Goal: Task Accomplishment & Management: Complete application form

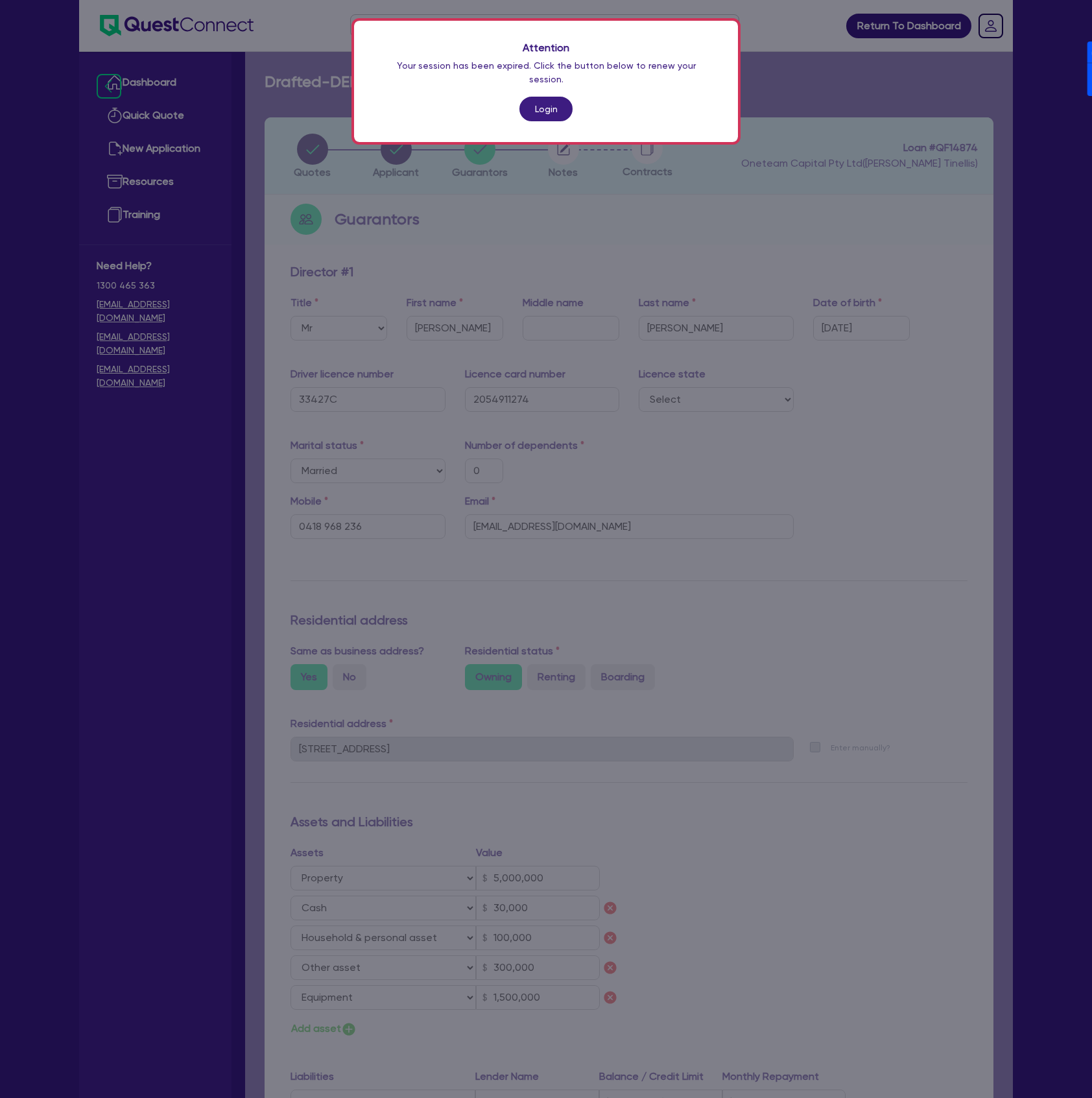
select select "MR"
select select "[GEOGRAPHIC_DATA]"
select select "MARRIED"
select select "PROPERTY"
select select "CASH"
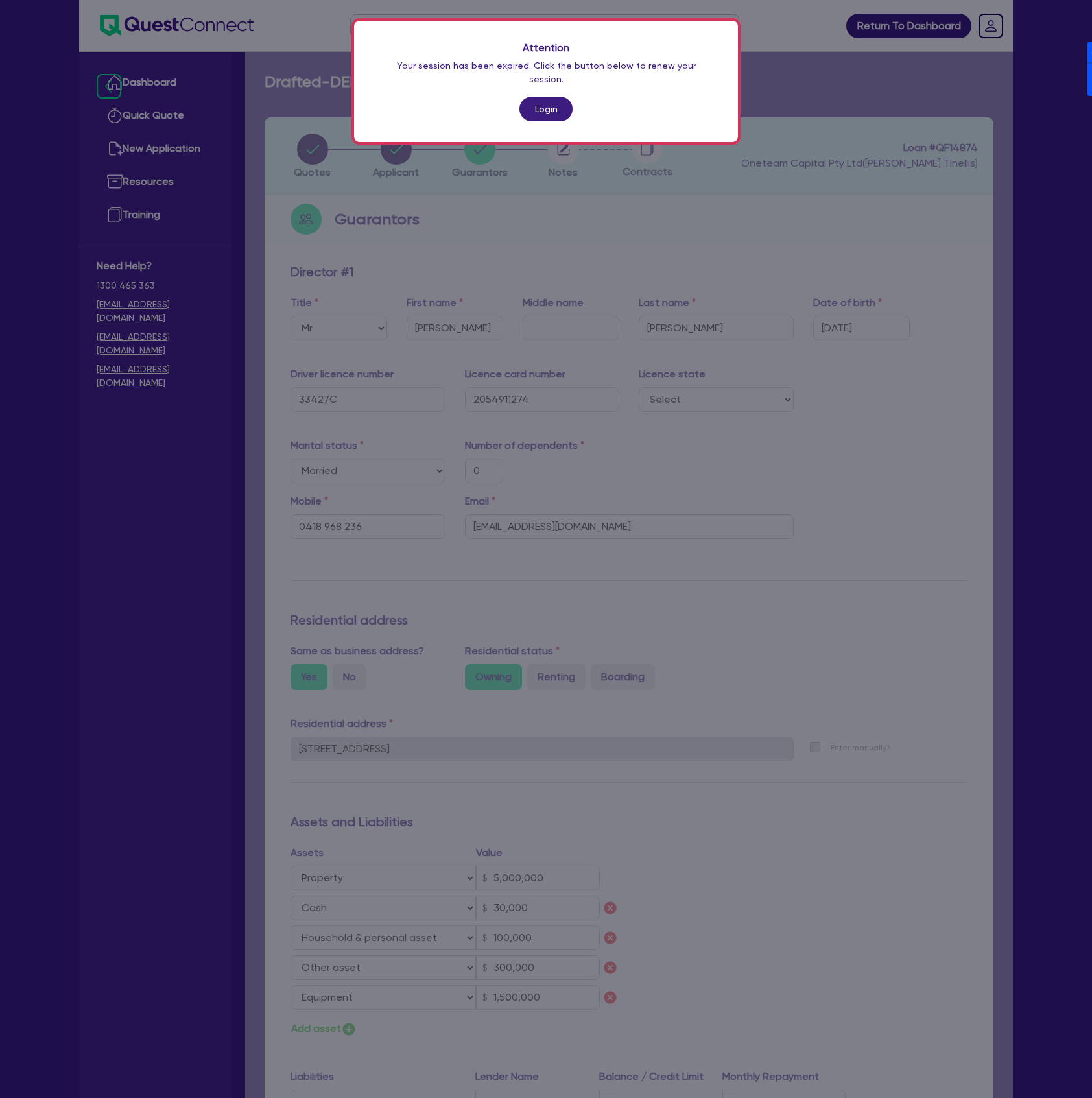
select select "HOUSEHOLD_PERSONAL"
select select "OTHER"
select select "EQUIPMENT"
select select "MR"
select select "[GEOGRAPHIC_DATA]"
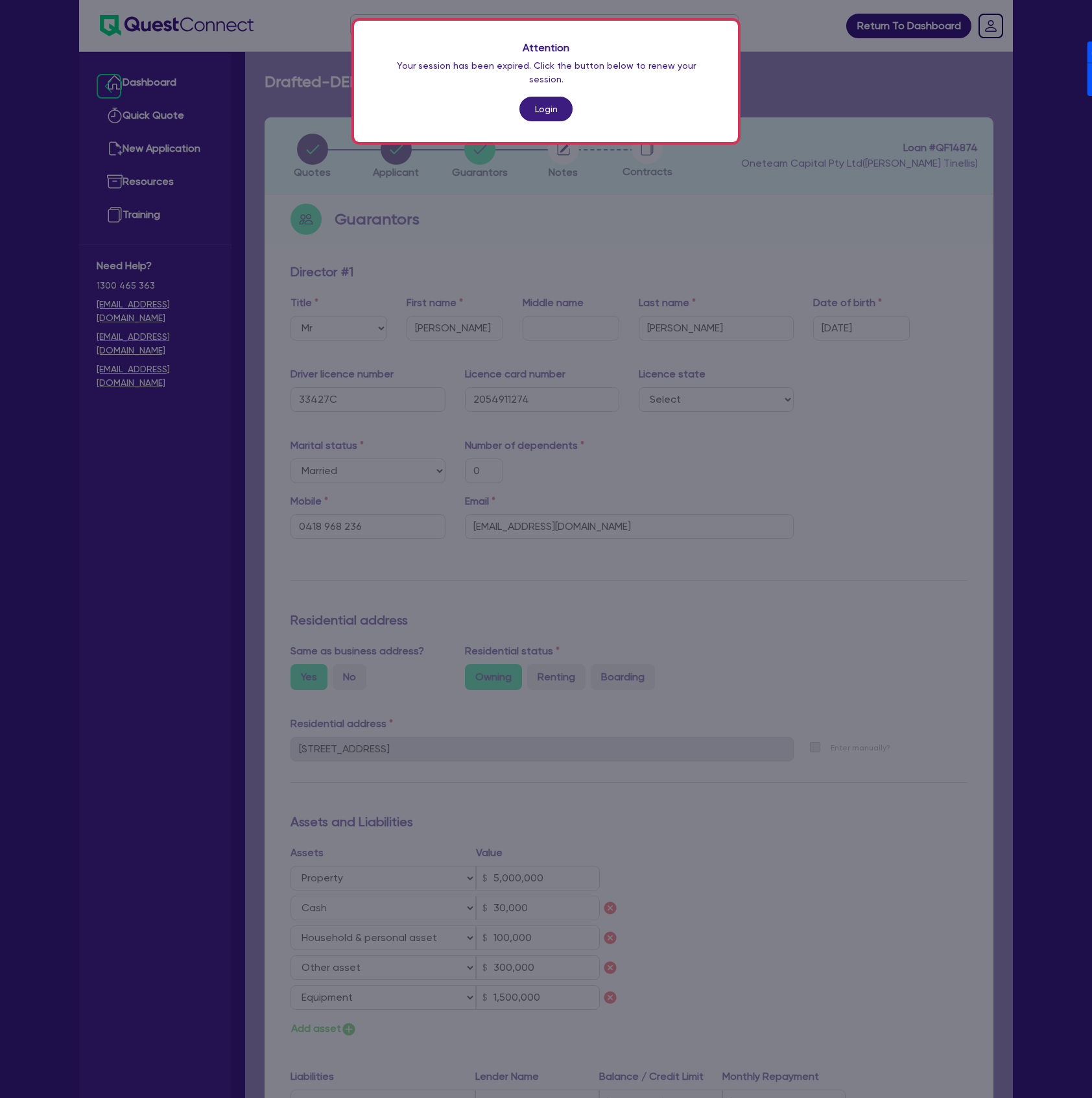
select select "MARRIED"
click at [553, 99] on link "Login" at bounding box center [546, 109] width 53 height 24
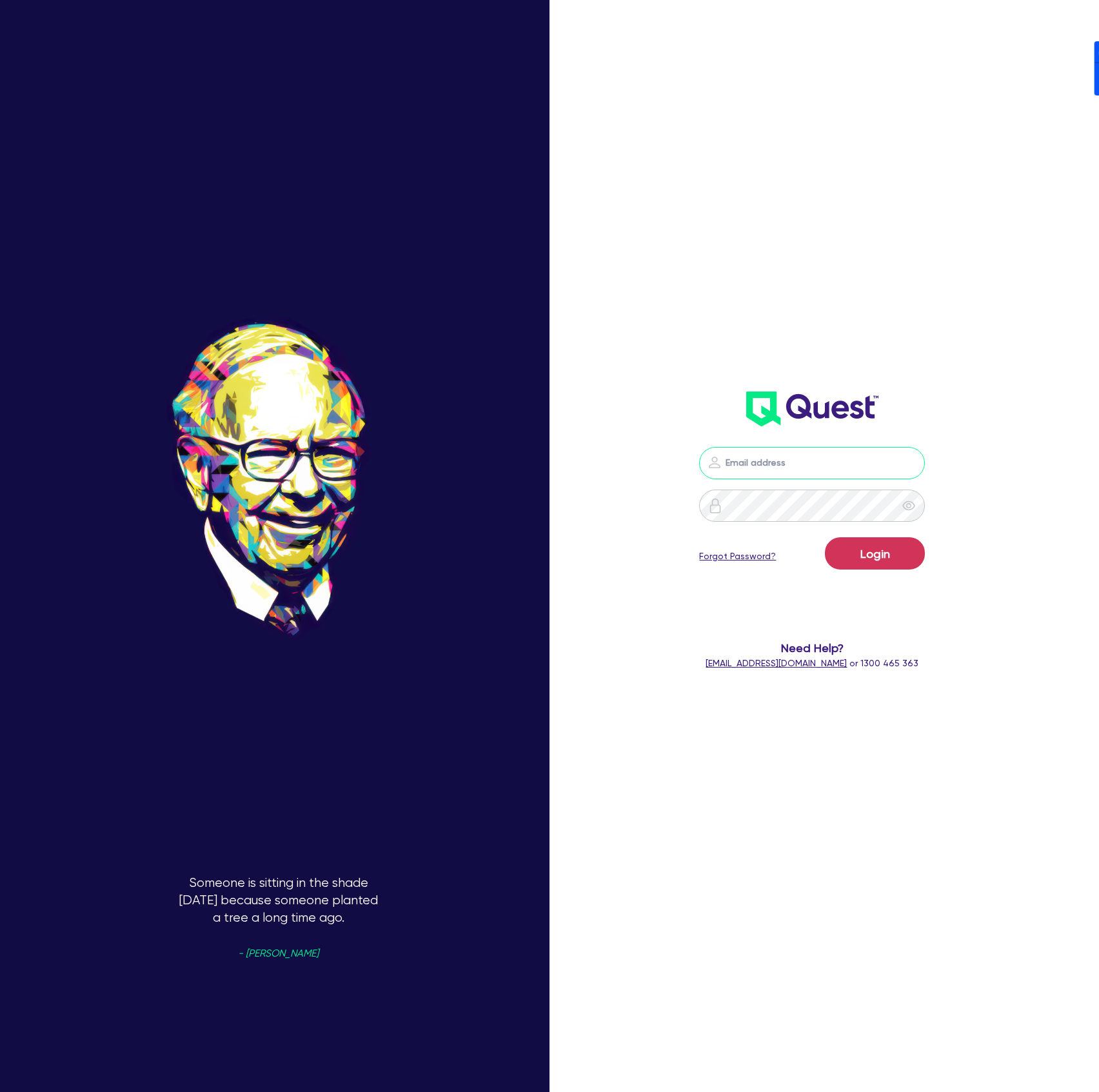
click at [770, 460] on input "email" at bounding box center [812, 463] width 226 height 32
click at [825, 537] on button "Login" at bounding box center [875, 553] width 100 height 32
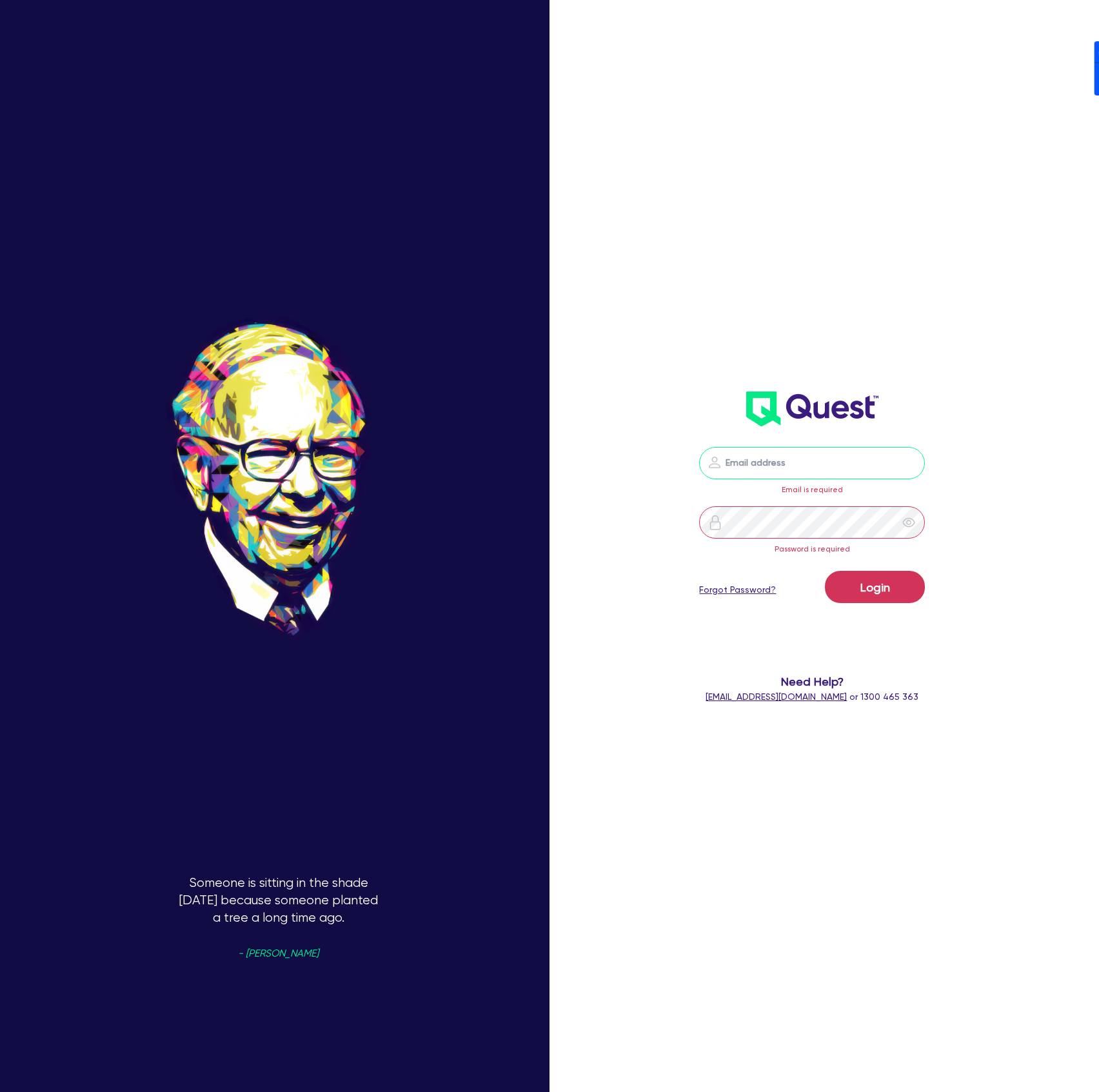
type input "[PERSON_NAME][EMAIL_ADDRESS][DOMAIN_NAME]"
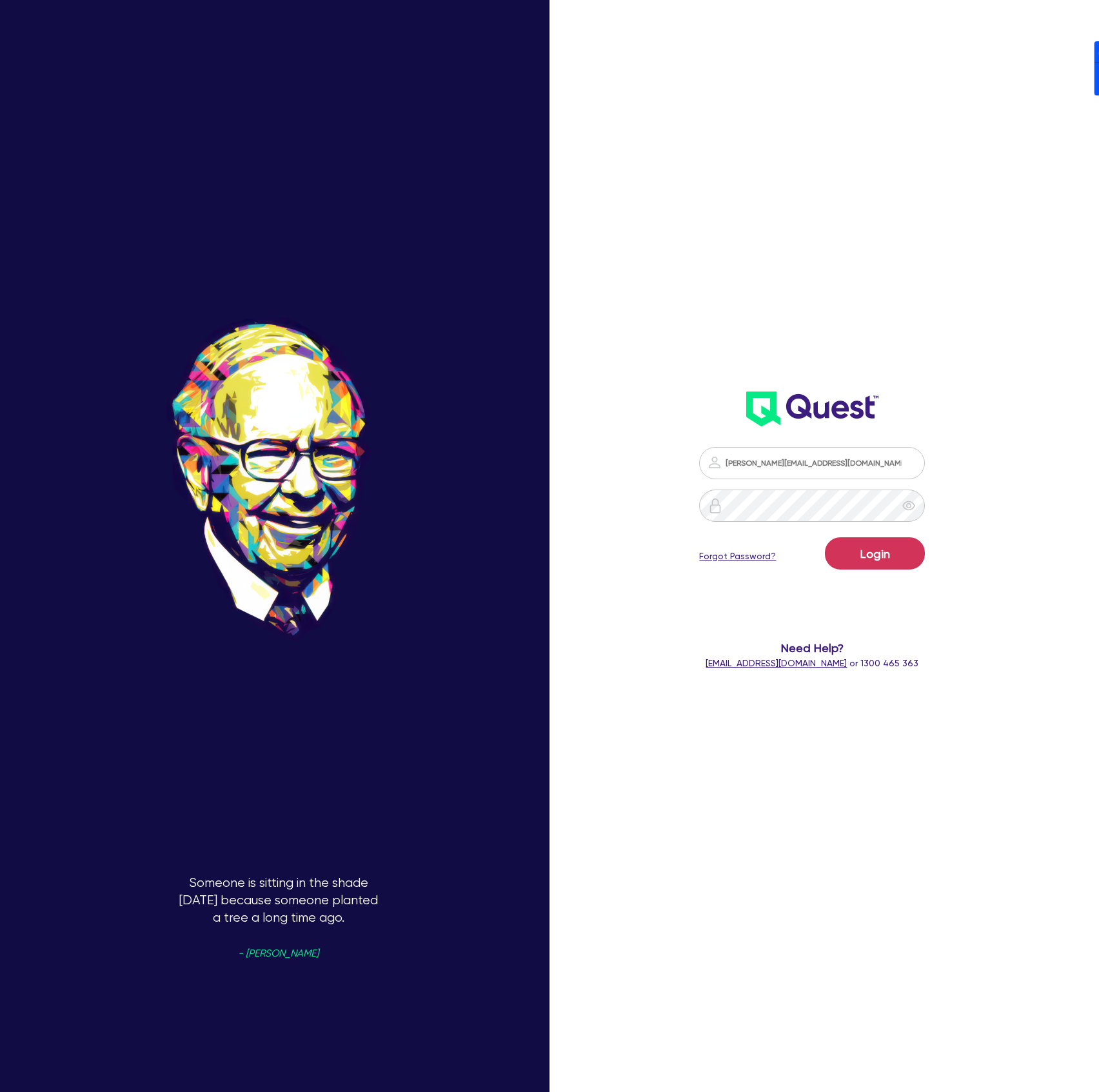
click at [825, 537] on button "Login" at bounding box center [875, 553] width 100 height 32
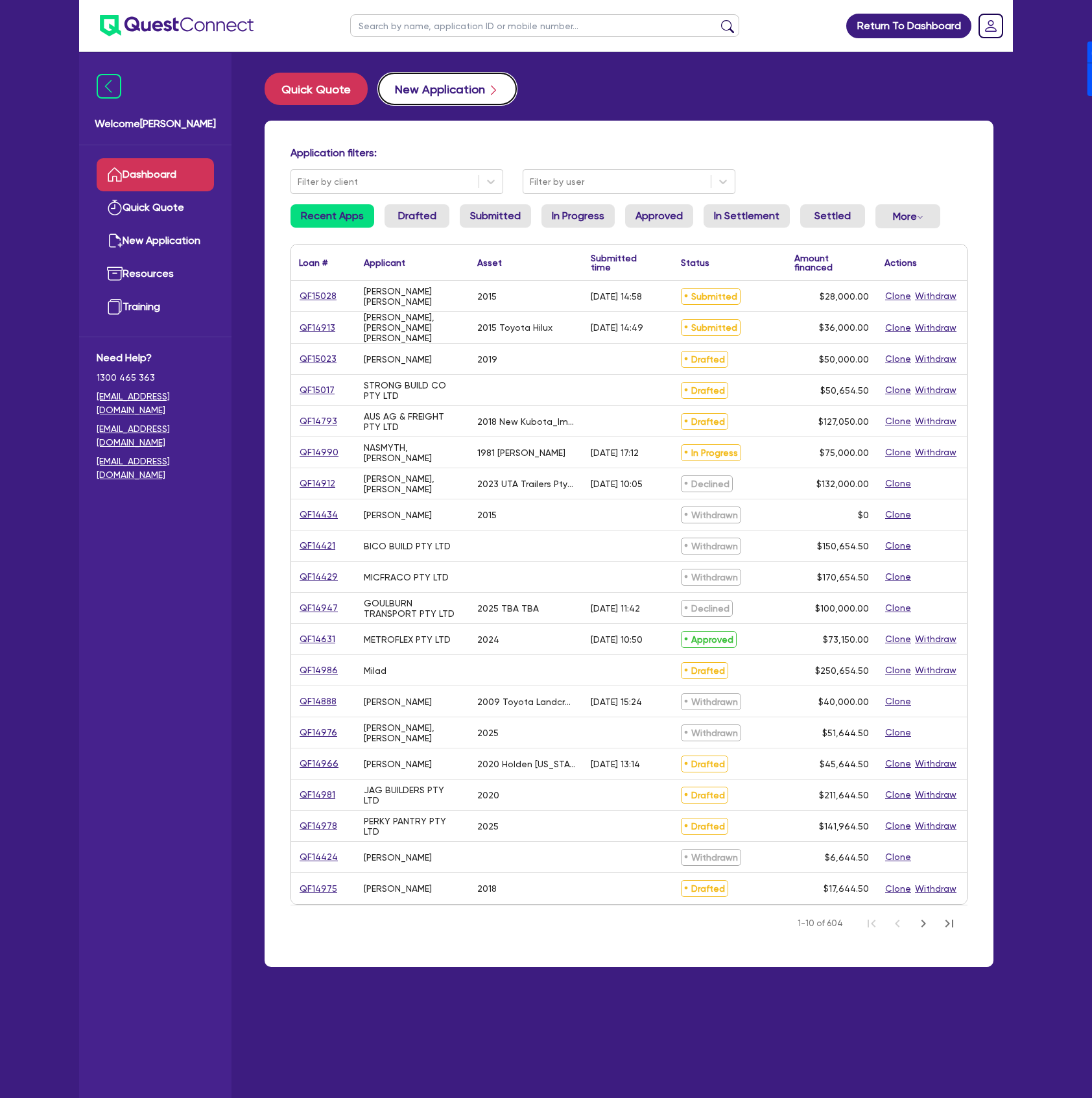
click at [441, 81] on button "New Application" at bounding box center [448, 89] width 139 height 33
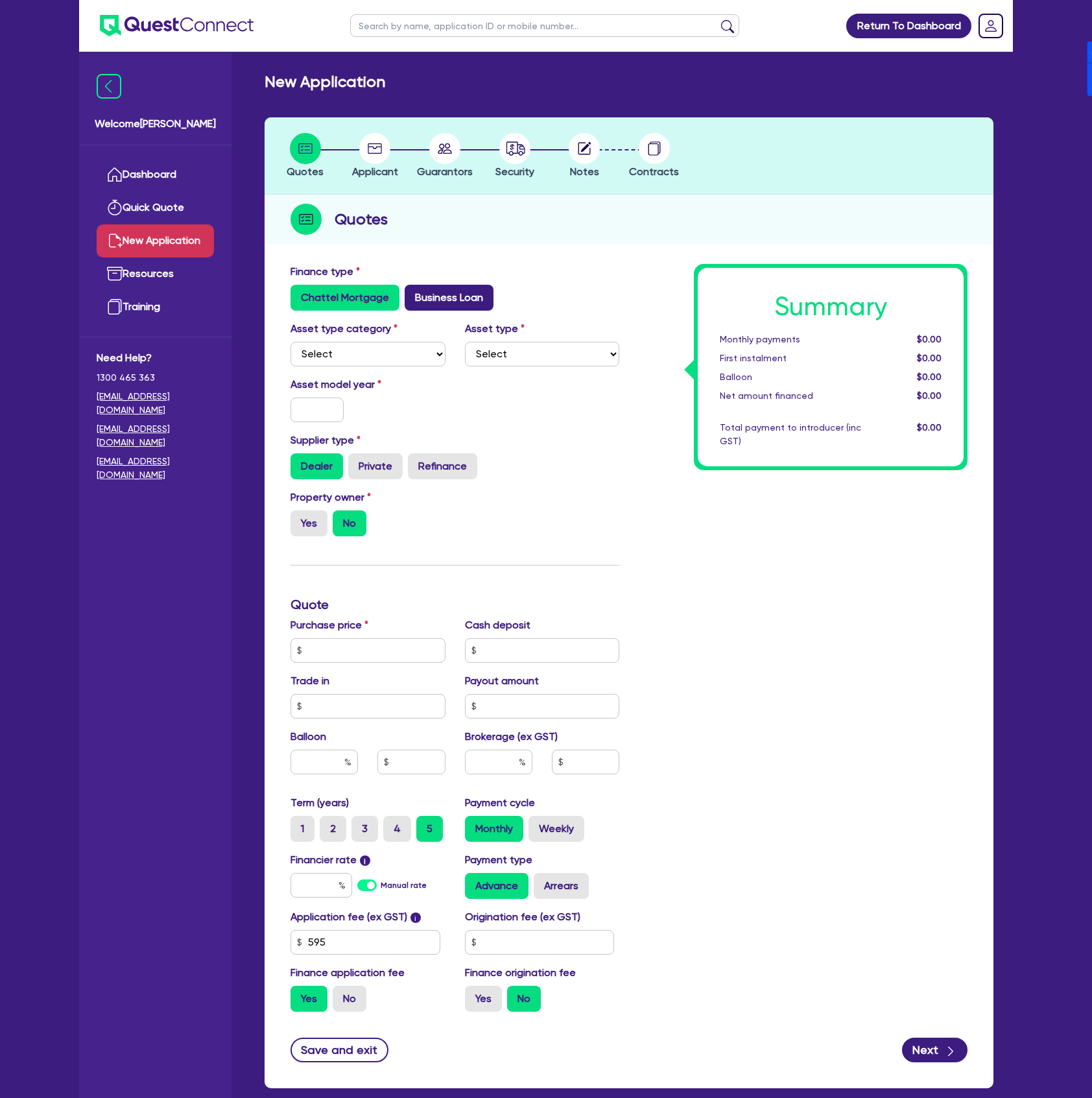
click at [441, 295] on label "Business Loan" at bounding box center [449, 297] width 89 height 26
click at [413, 293] on input "Business Loan" at bounding box center [409, 289] width 8 height 8
radio input "true"
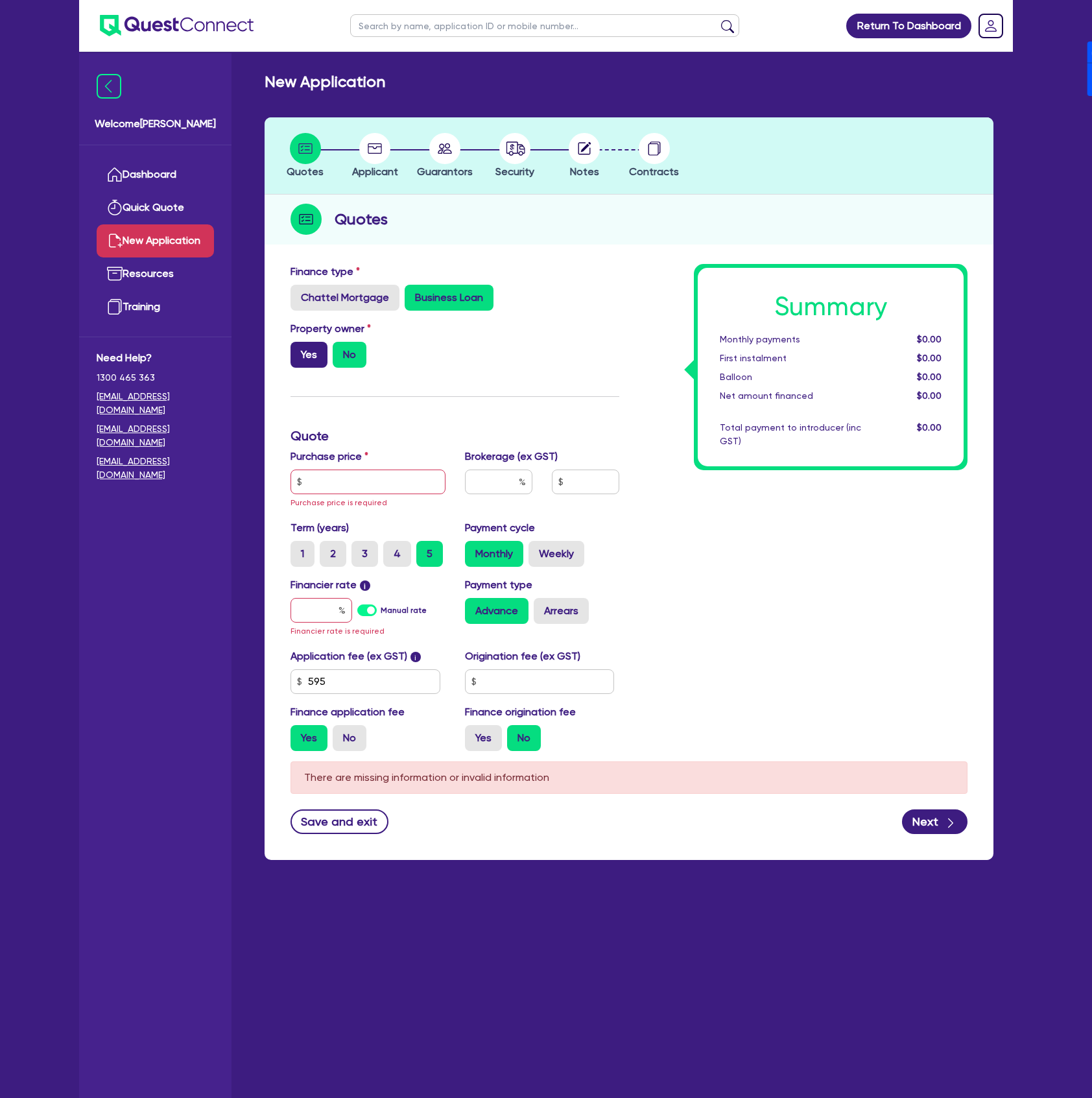
click at [314, 355] on label "Yes" at bounding box center [309, 354] width 37 height 26
click at [299, 350] on input "Yes" at bounding box center [295, 346] width 8 height 8
radio input "true"
click at [356, 473] on input "text" at bounding box center [368, 481] width 155 height 24
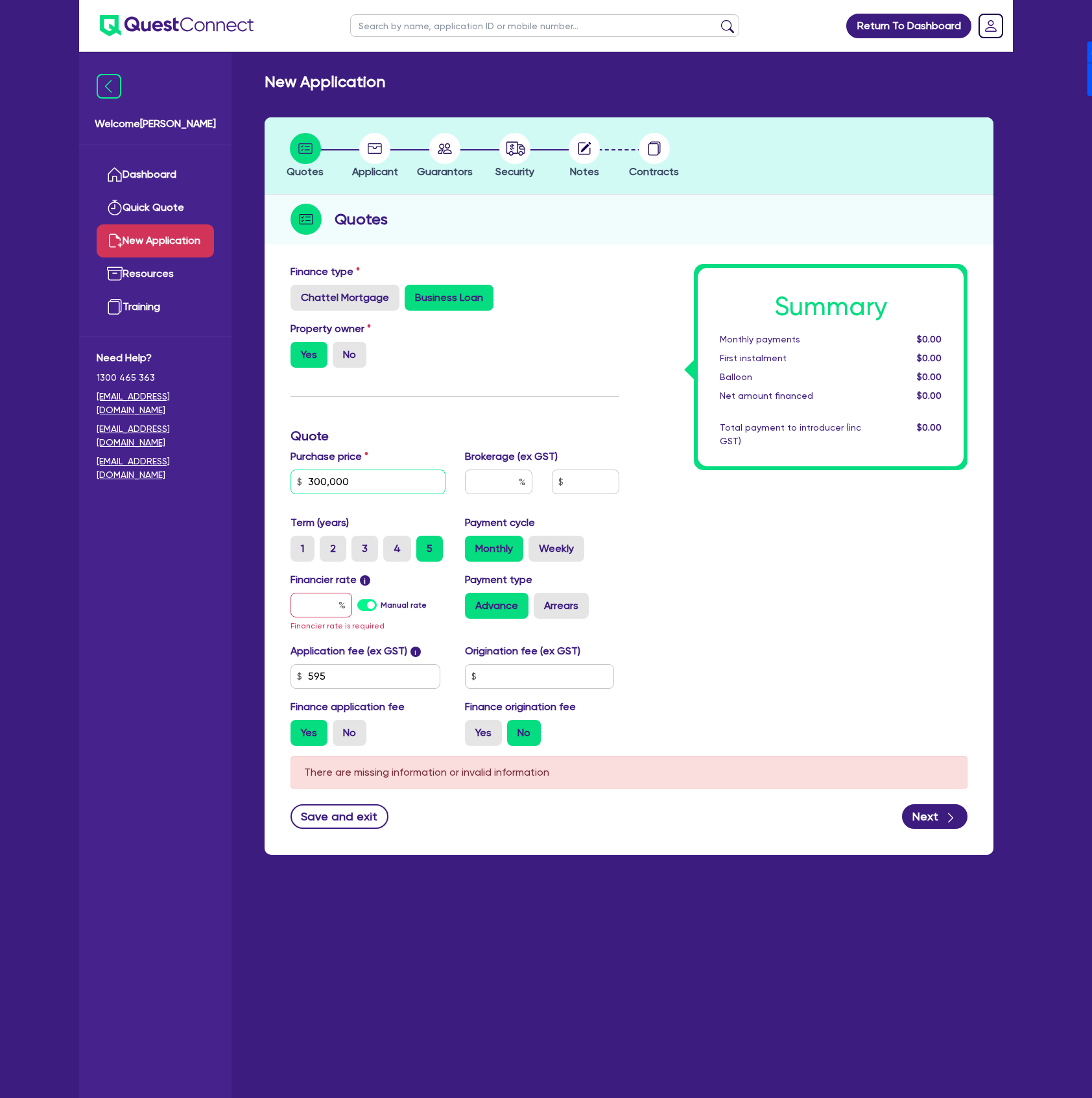
type input "300,000"
type input "4"
click at [381, 600] on label "Manual rate" at bounding box center [404, 604] width 46 height 12
click at [0, 0] on input "Manual rate" at bounding box center [0, 0] width 0 height 0
type input "12,026.18"
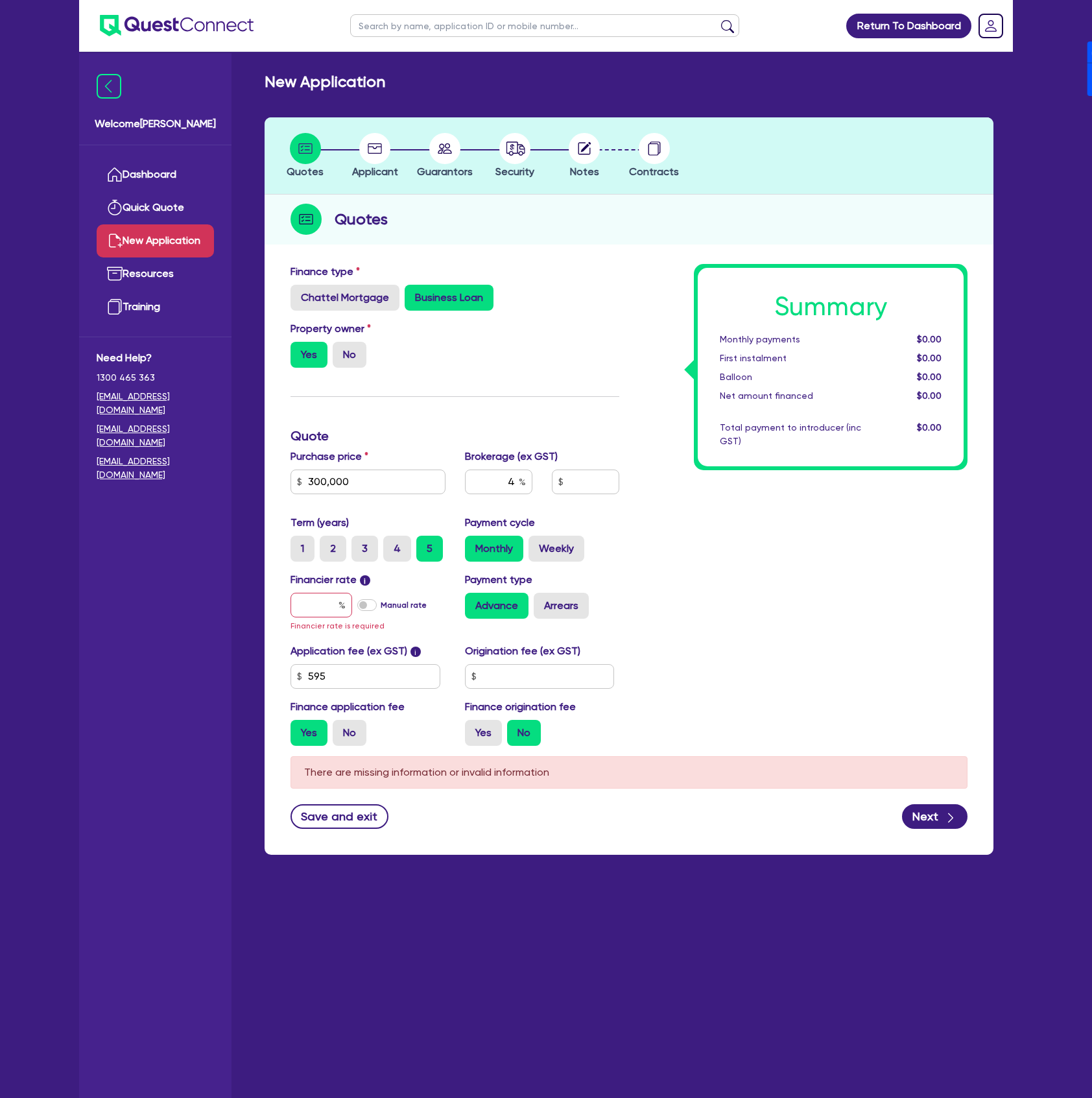
type input "17"
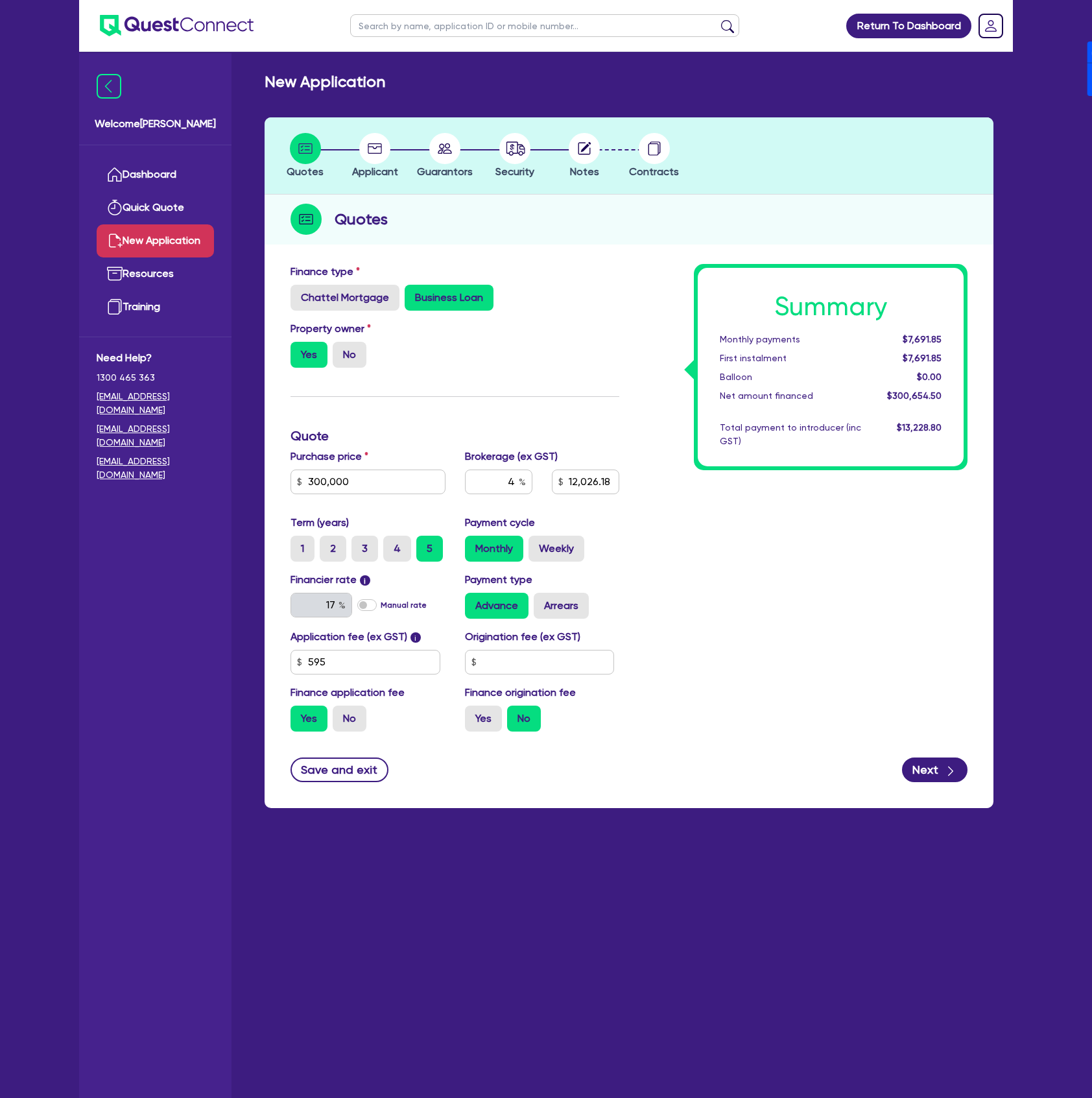
click at [551, 619] on div "Financier rate i 17 Manual rate Payment type Advance Arrears" at bounding box center [454, 600] width 348 height 57
click at [543, 665] on input "text" at bounding box center [540, 662] width 150 height 24
type input "0"
type input "12,026.18"
click at [486, 722] on label "Yes" at bounding box center [484, 718] width 37 height 26
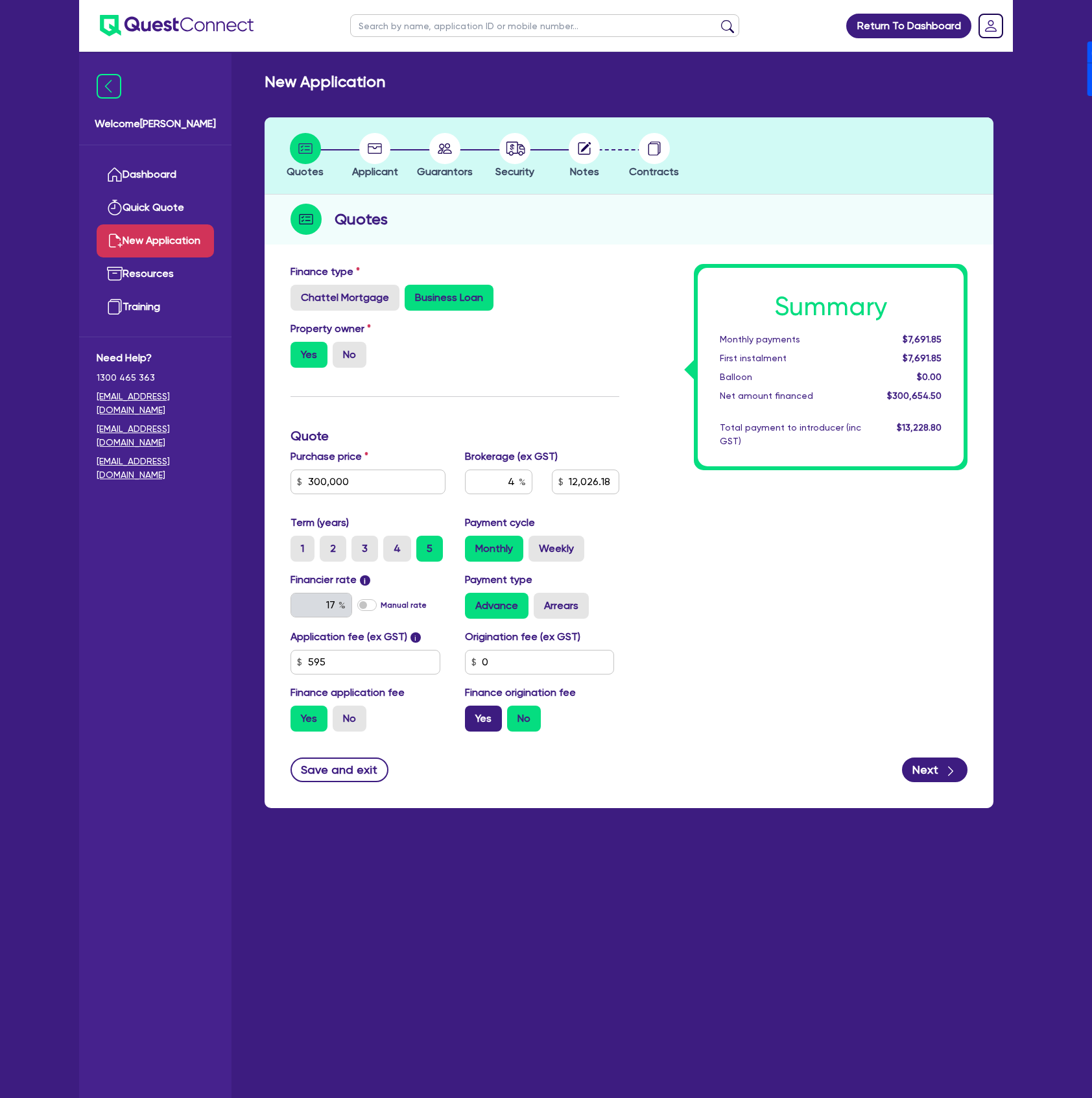
click at [473, 714] on input "Yes" at bounding box center [469, 710] width 8 height 8
radio input "true"
click at [865, 704] on div "Summary Monthly payments $7,691.85 First instalment $7,691.85 Balloon $0.00 Net…" at bounding box center [803, 503] width 348 height 478
click at [936, 763] on button "Next" at bounding box center [934, 769] width 65 height 24
type input "12,026.18"
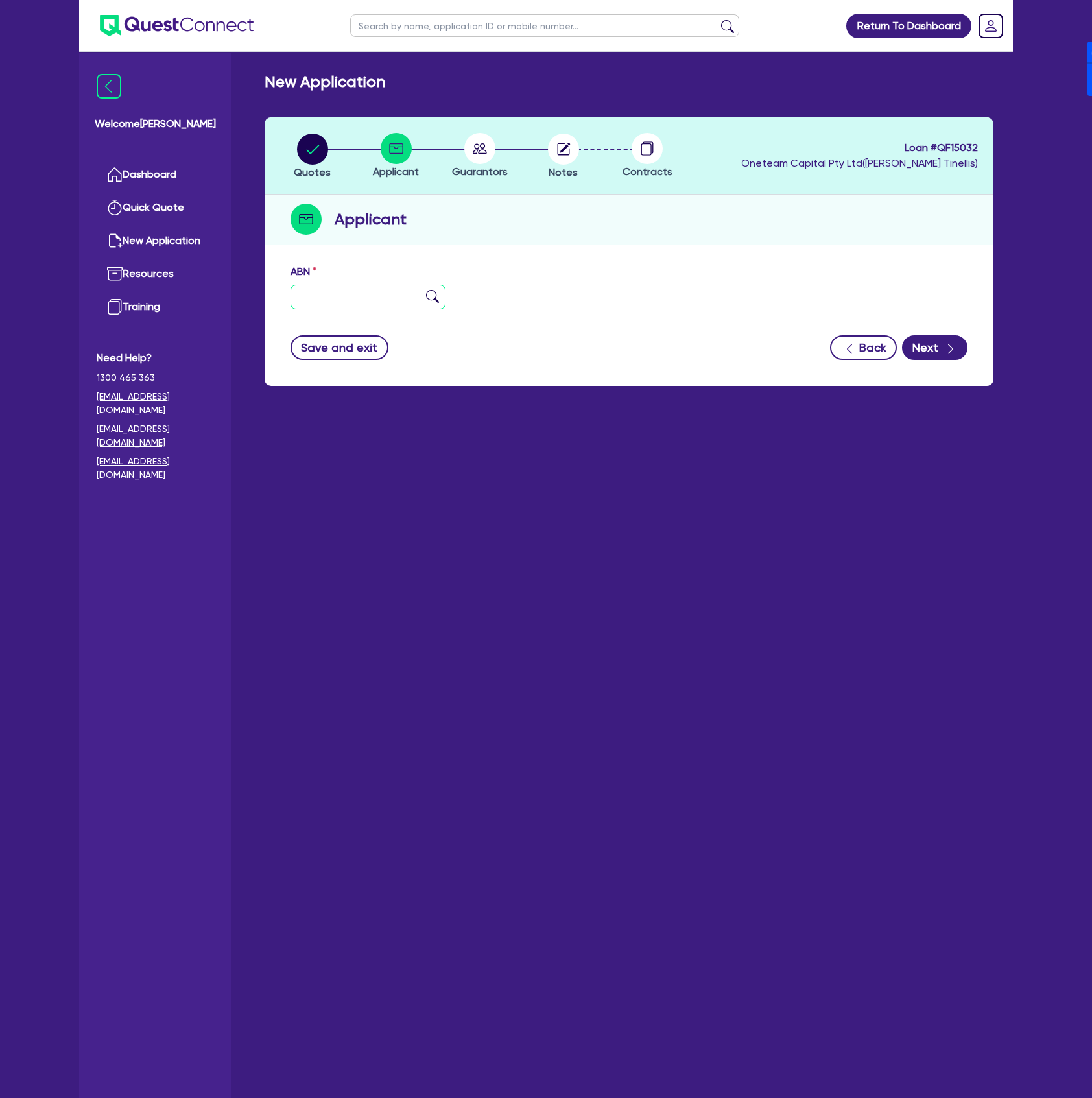
click at [366, 297] on input "text" at bounding box center [368, 297] width 155 height 24
type input "11 111 111 111"
click at [965, 349] on button "Next" at bounding box center [934, 348] width 65 height 24
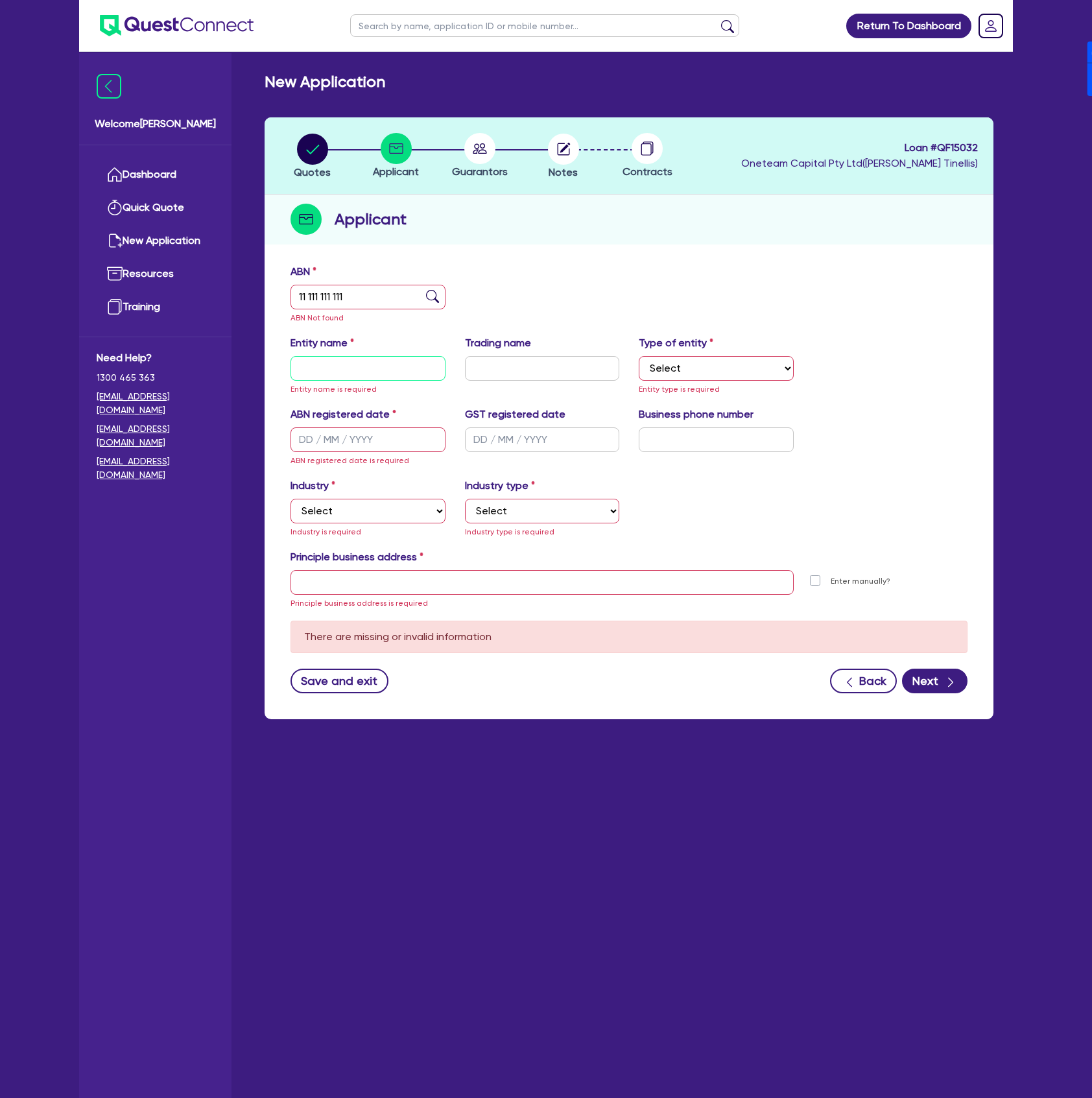
click at [344, 364] on input "text" at bounding box center [368, 368] width 155 height 24
type input "[PERSON_NAME] - DR Client"
select select "SOLE_TRADER"
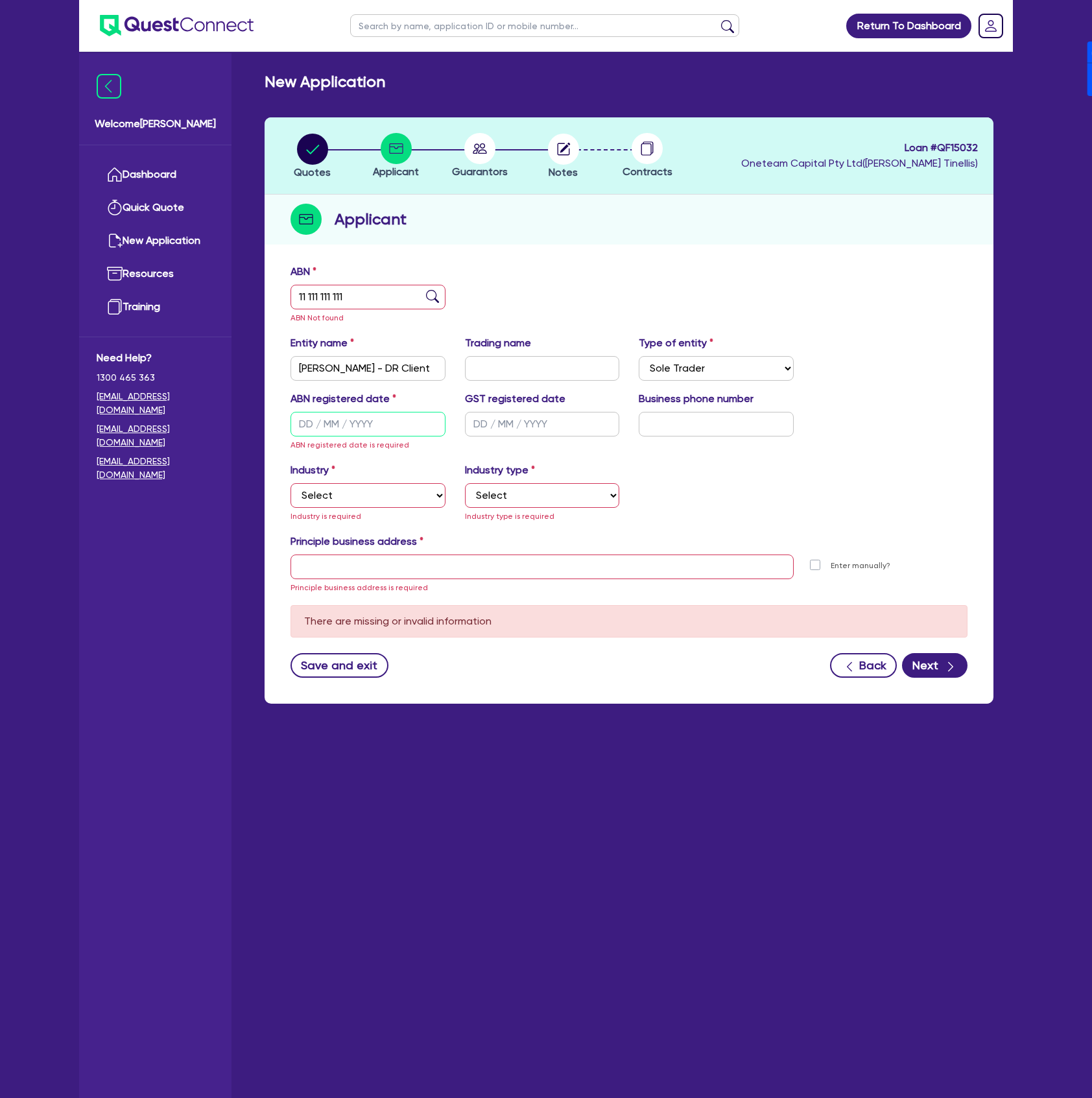
click at [294, 425] on input "text" at bounding box center [368, 424] width 155 height 24
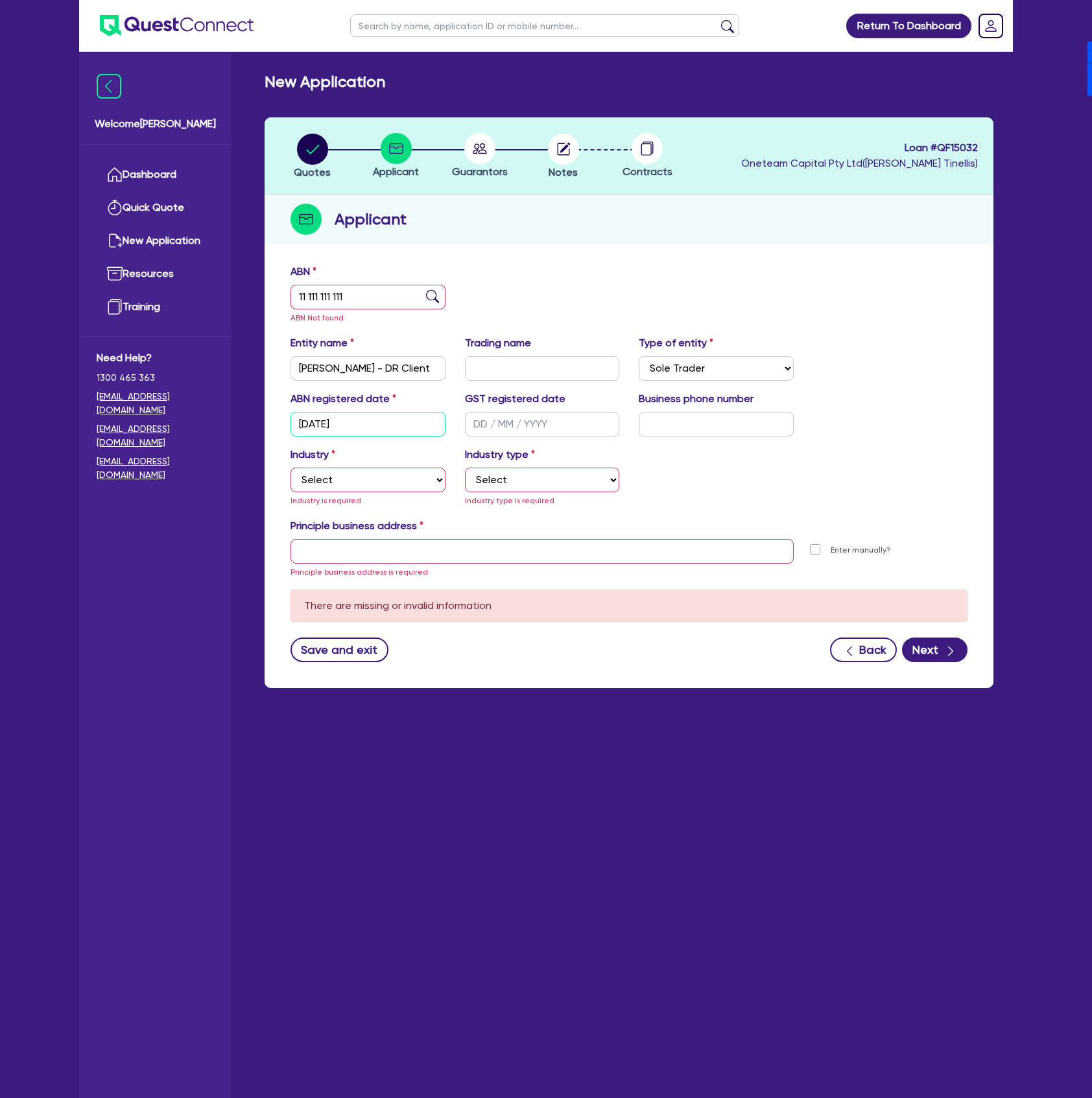
type input "[DATE]"
click at [700, 422] on input "04 5033" at bounding box center [716, 424] width 155 height 24
type input "04 5035 5483"
select select "ACCOMODATION_FOOD"
select select "HOTELS"
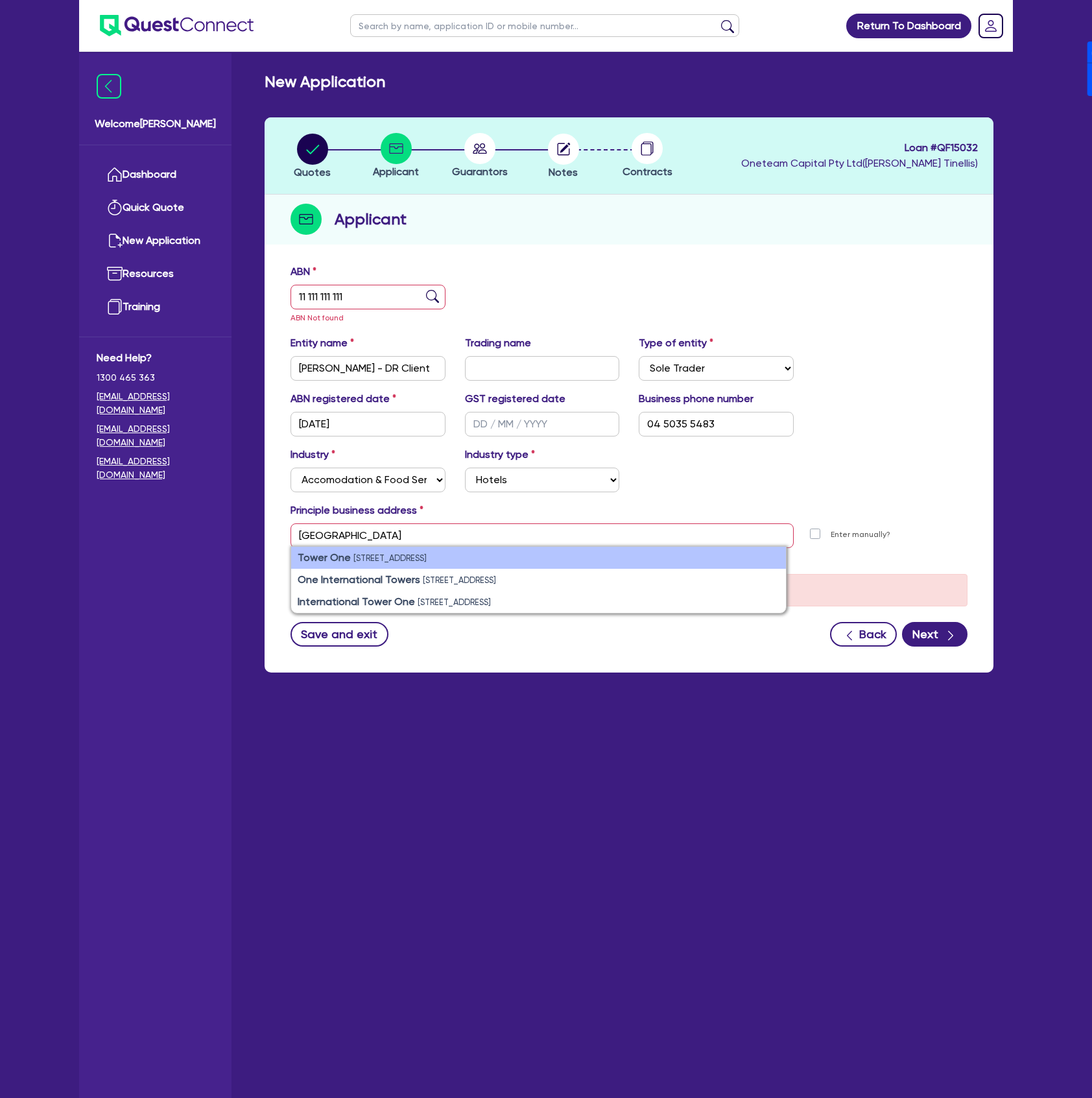
click at [491, 564] on li "Tower One [STREET_ADDRESS]" at bounding box center [539, 557] width 495 height 22
type input "[STREET_ADDRESS]"
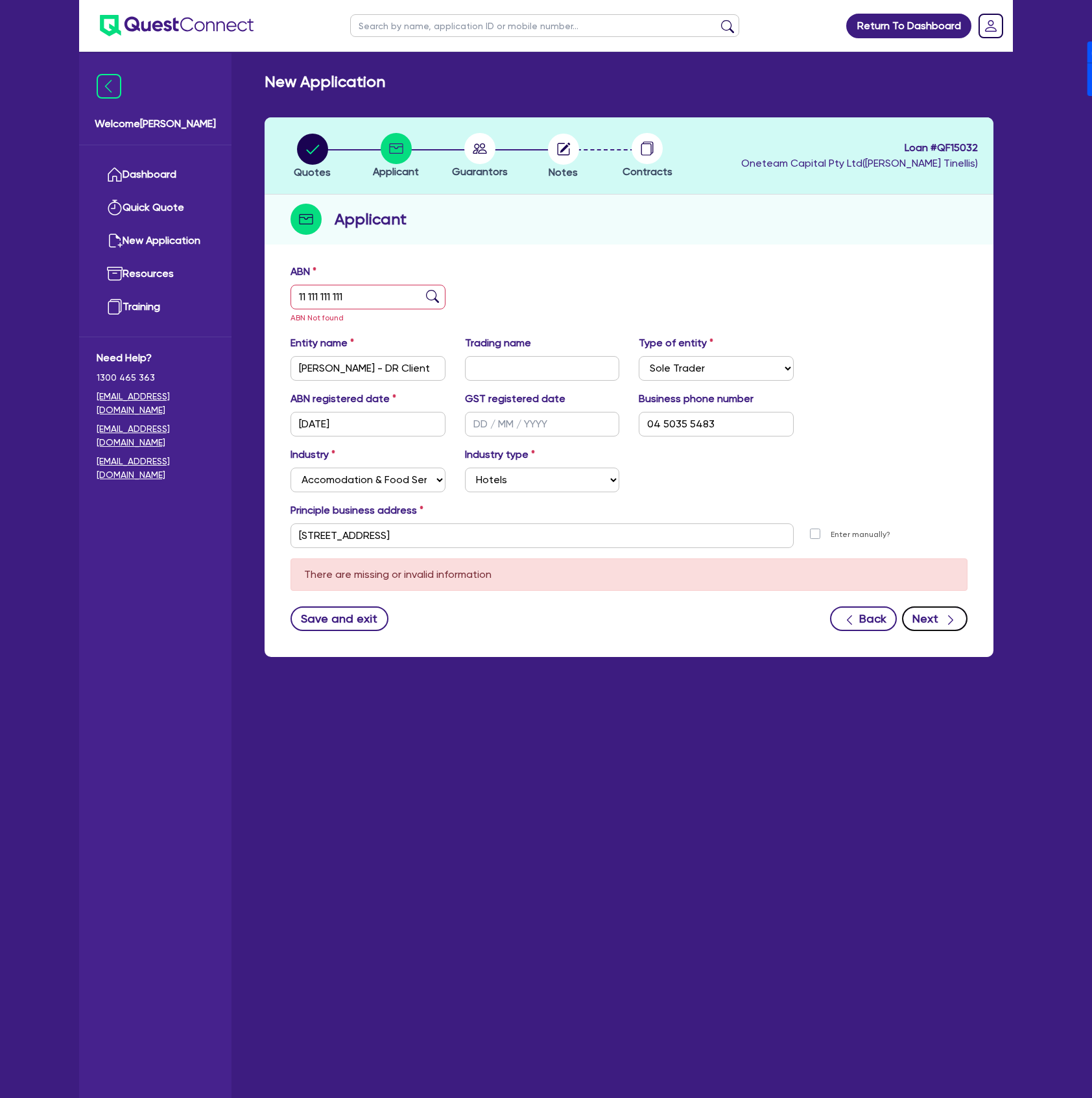
click at [929, 629] on button "Next" at bounding box center [934, 619] width 65 height 24
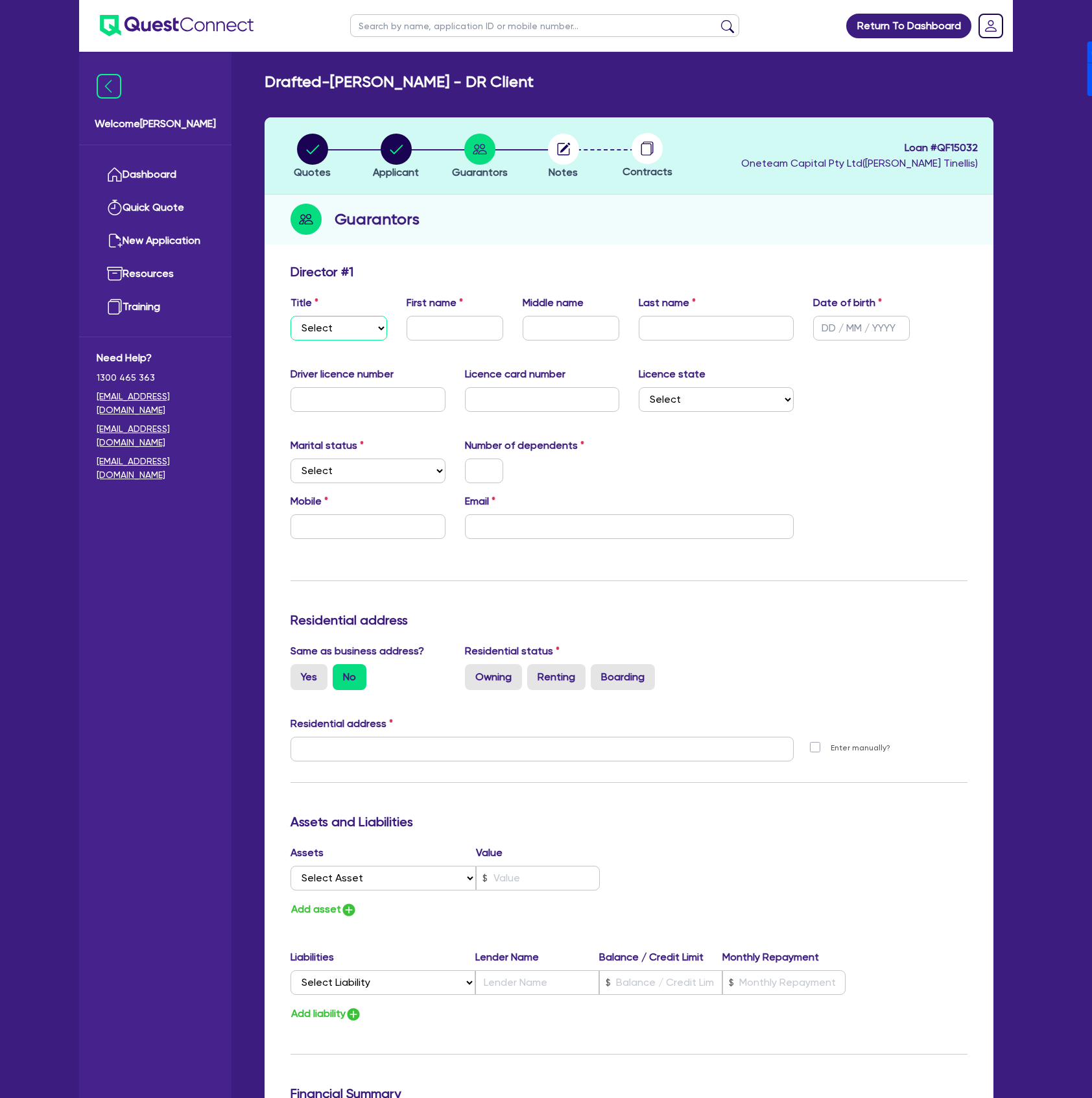
click at [356, 325] on select "Select Mr Mrs Ms Miss Dr" at bounding box center [339, 328] width 96 height 24
select select "MR"
click at [291, 316] on select "Select Mr Mrs Ms Miss Dr" at bounding box center [339, 328] width 96 height 24
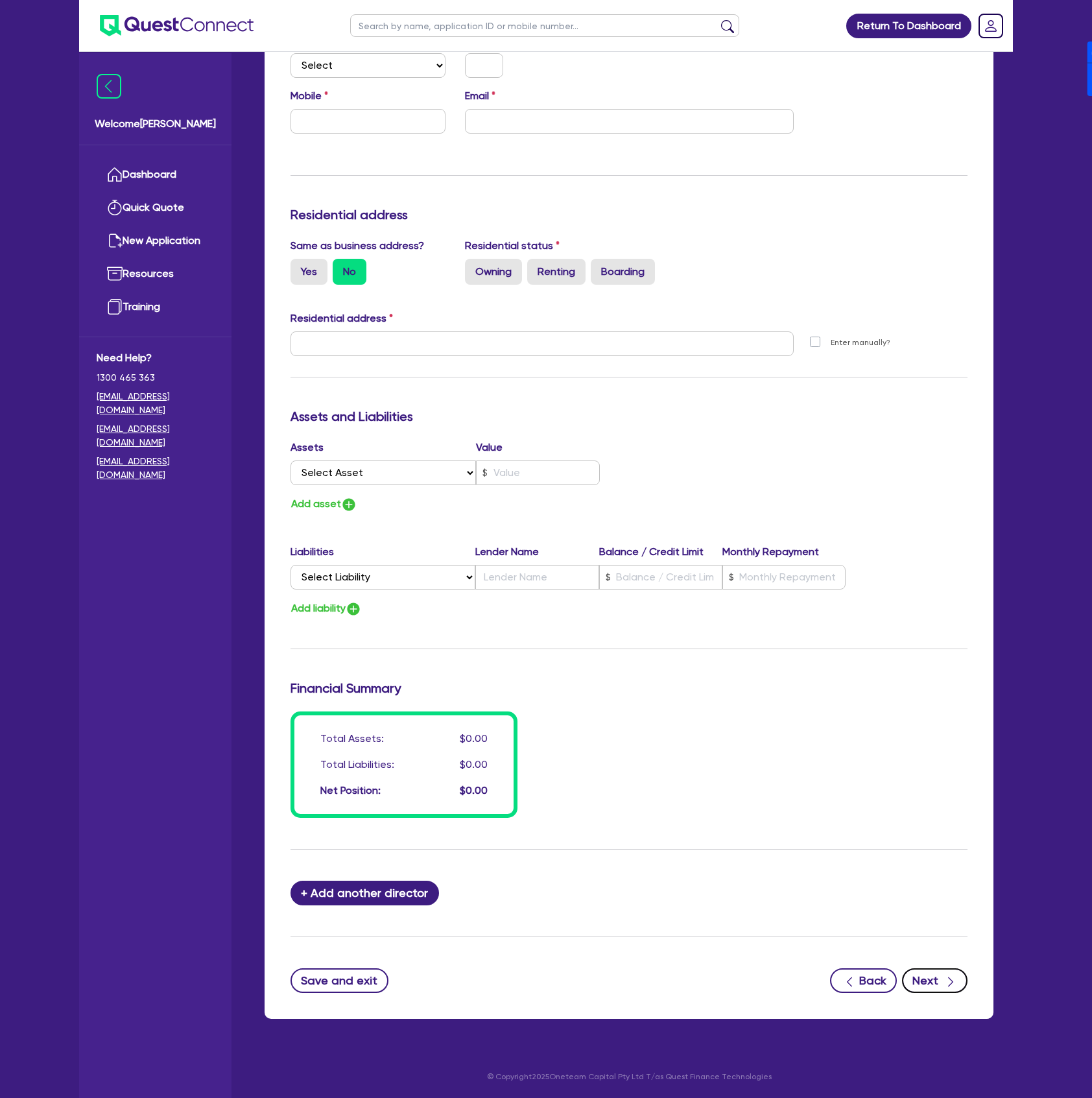
click at [920, 976] on button "Next" at bounding box center [934, 981] width 65 height 24
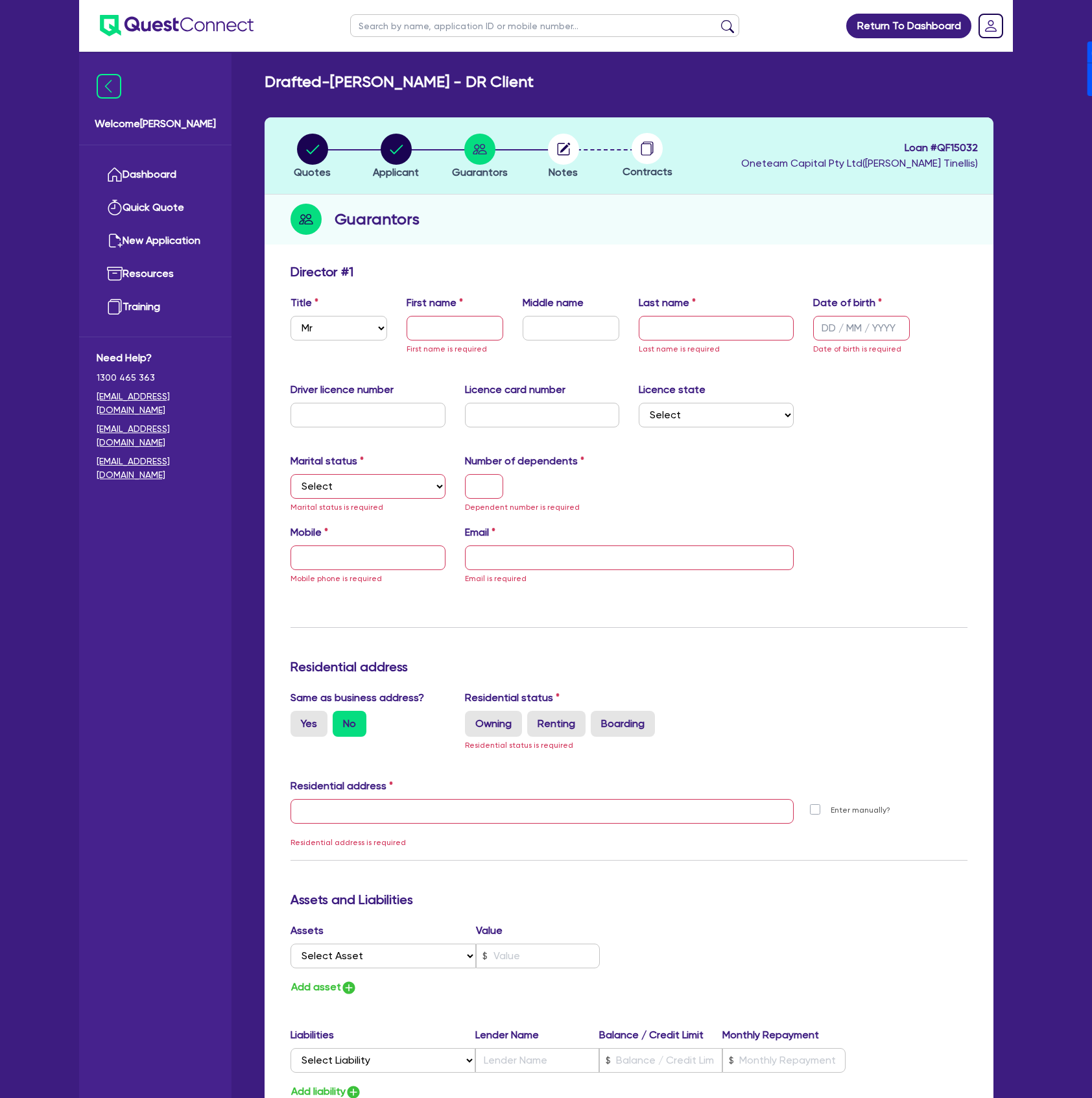
click at [434, 344] on span "First name is required" at bounding box center [447, 348] width 80 height 9
drag, startPoint x: 438, startPoint y: 327, endPoint x: 449, endPoint y: 340, distance: 17.0
click at [438, 327] on input "text" at bounding box center [455, 328] width 96 height 24
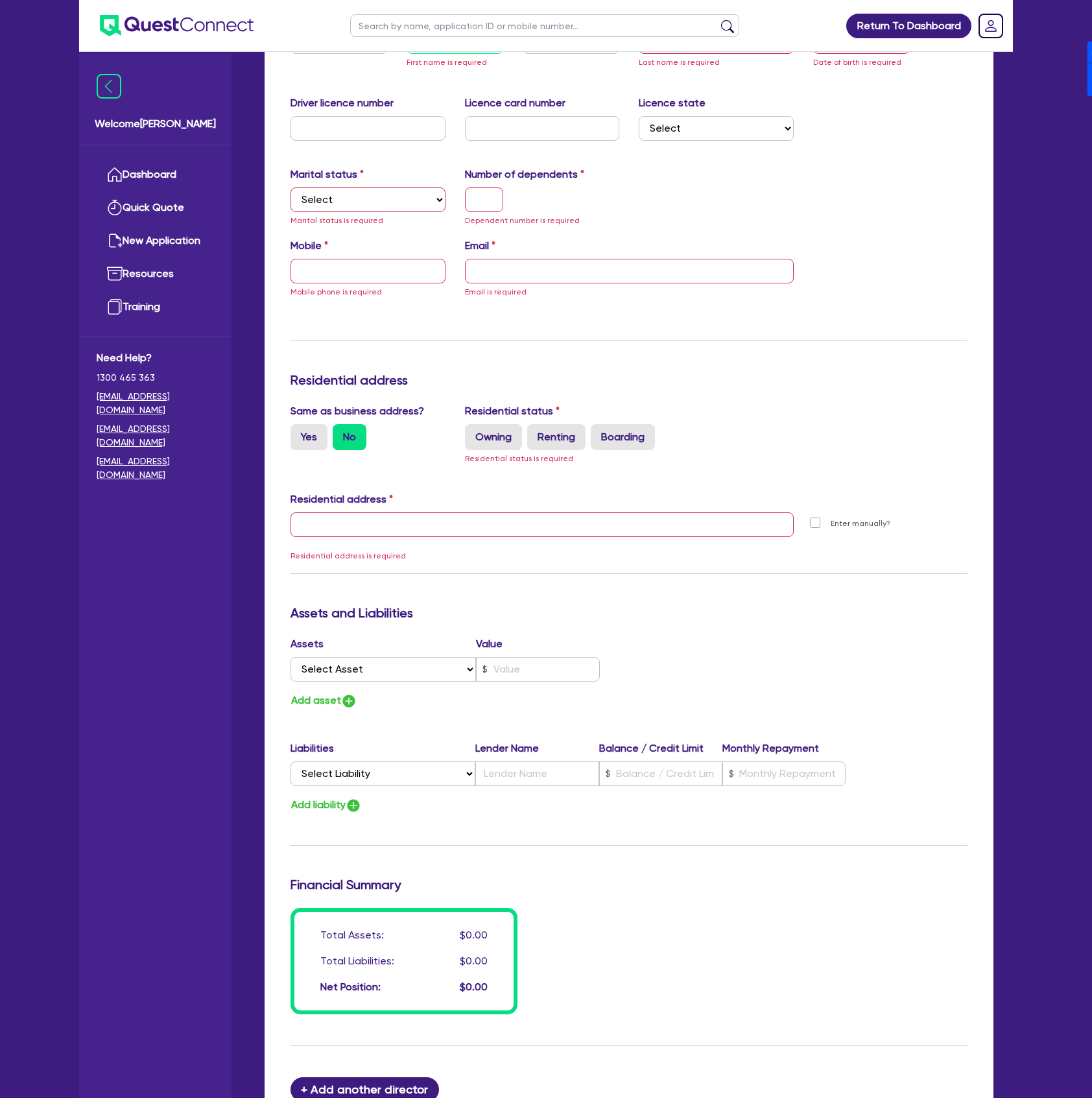
scroll to position [14, 0]
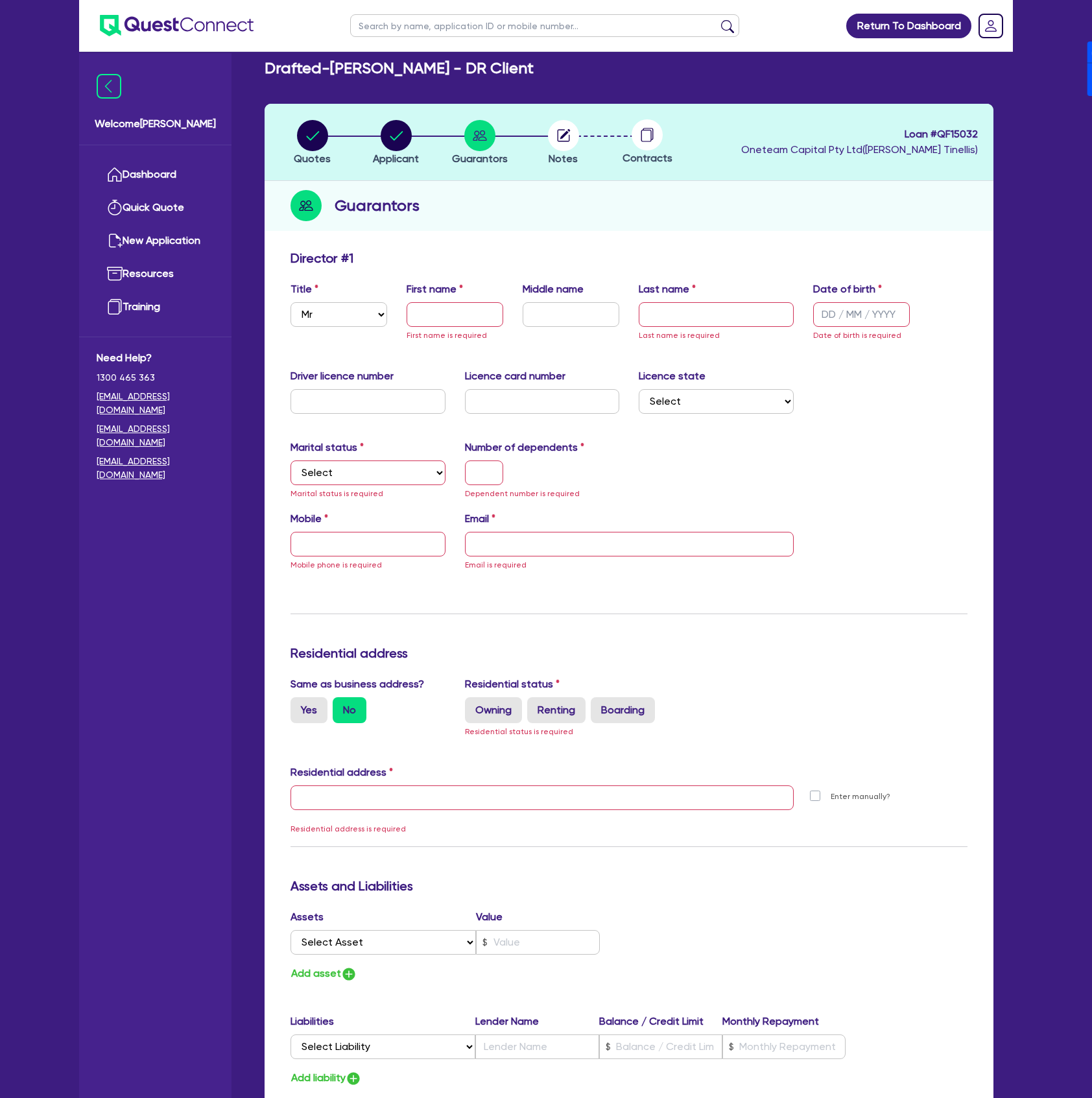
click at [646, 135] on circle at bounding box center [647, 135] width 31 height 31
click at [420, 316] on input "text" at bounding box center [455, 314] width 96 height 24
type input "[PERSON_NAME]"
